Goal: Transaction & Acquisition: Purchase product/service

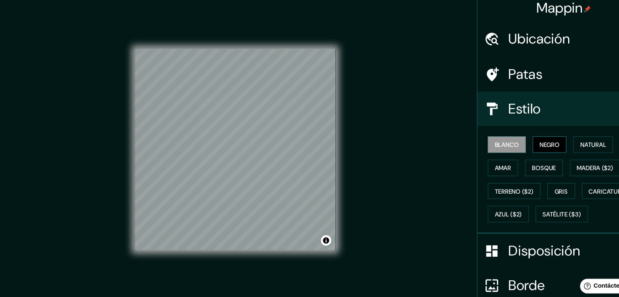
drag, startPoint x: 497, startPoint y: 133, endPoint x: 510, endPoint y: 136, distance: 13.0
click at [505, 135] on div "Blanco Negro Natural [PERSON_NAME] ($2) Terreno ($2) Gris Caricatura ($2) Azul …" at bounding box center [541, 175] width 156 height 88
click at [515, 138] on font "Negro" at bounding box center [524, 141] width 19 height 7
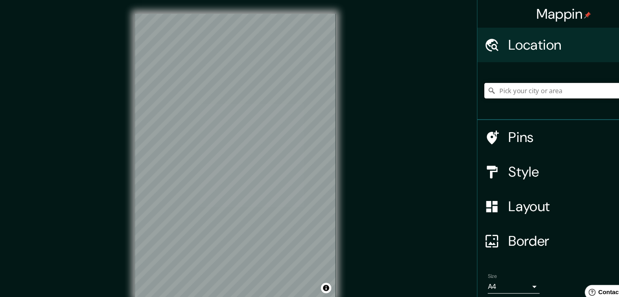
click at [506, 88] on input "Pick your city or area" at bounding box center [541, 85] width 156 height 15
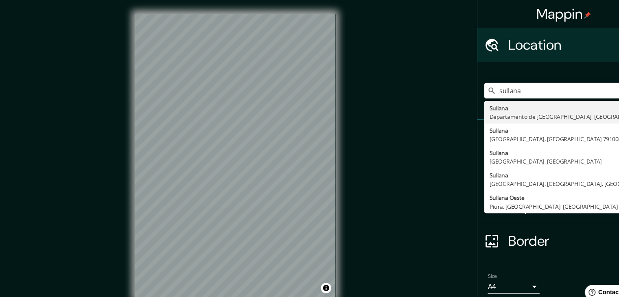
type input "[GEOGRAPHIC_DATA], [GEOGRAPHIC_DATA], [GEOGRAPHIC_DATA]"
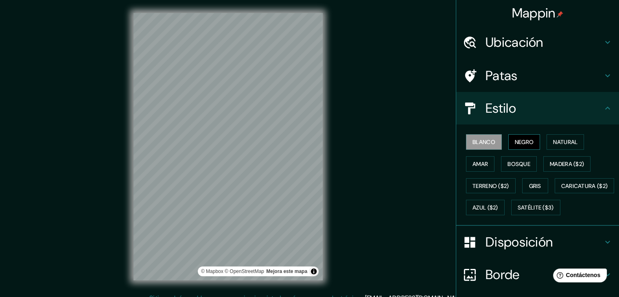
click at [526, 144] on font "Negro" at bounding box center [524, 141] width 19 height 7
click at [558, 144] on font "Natural" at bounding box center [565, 141] width 24 height 7
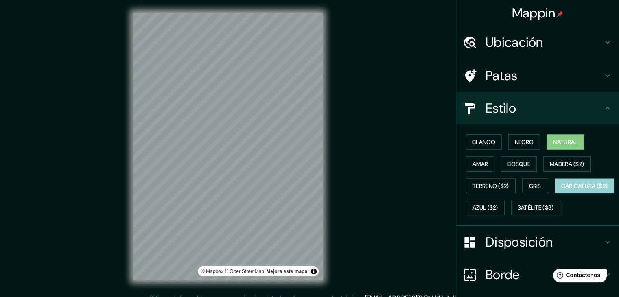
click at [561, 190] on font "Caricatura ($2)" at bounding box center [584, 185] width 47 height 7
